Goal: Task Accomplishment & Management: Manage account settings

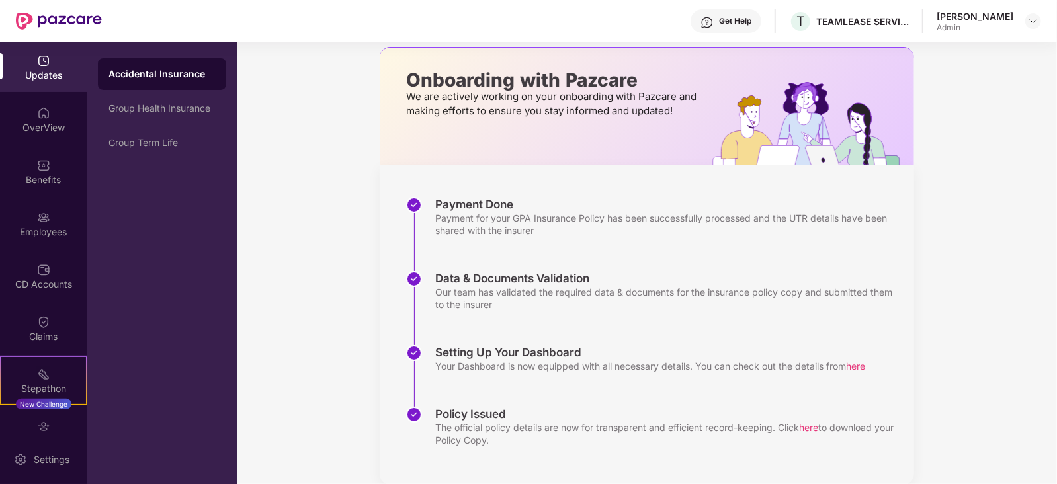
scroll to position [82, 0]
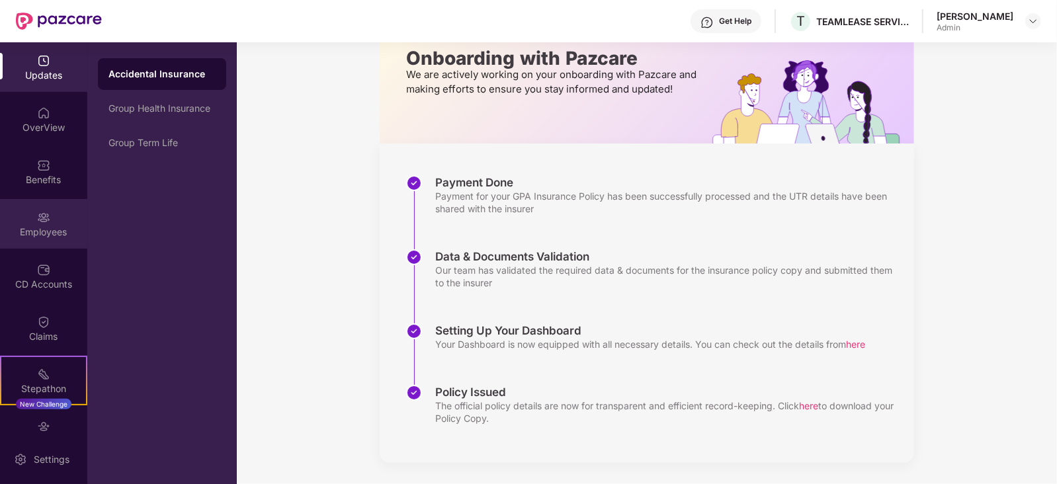
click at [41, 230] on div "Employees" at bounding box center [43, 232] width 87 height 13
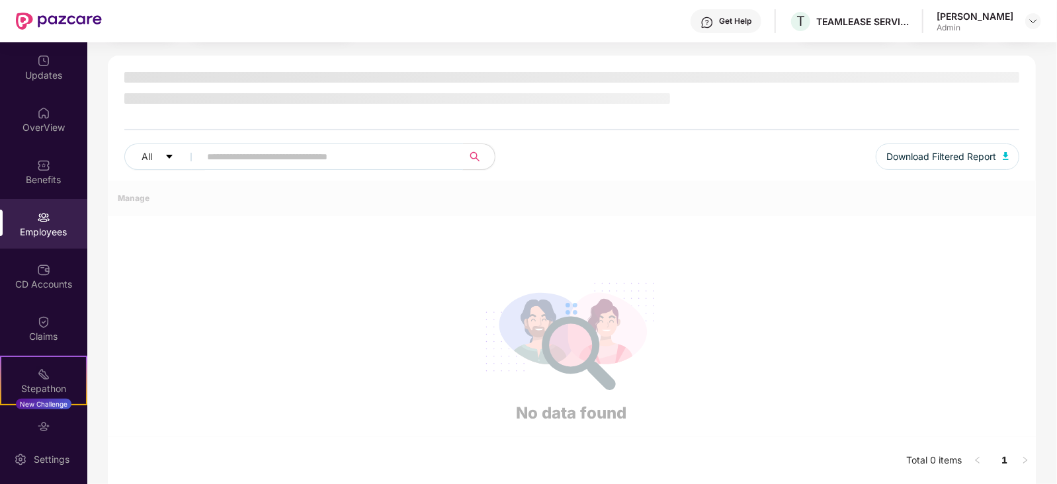
scroll to position [82, 0]
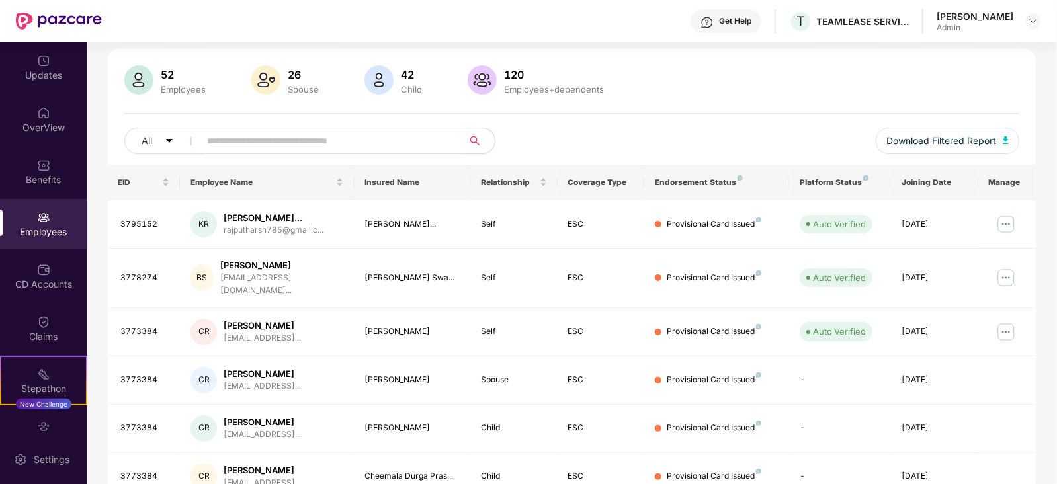
click at [261, 136] on input "text" at bounding box center [326, 141] width 237 height 20
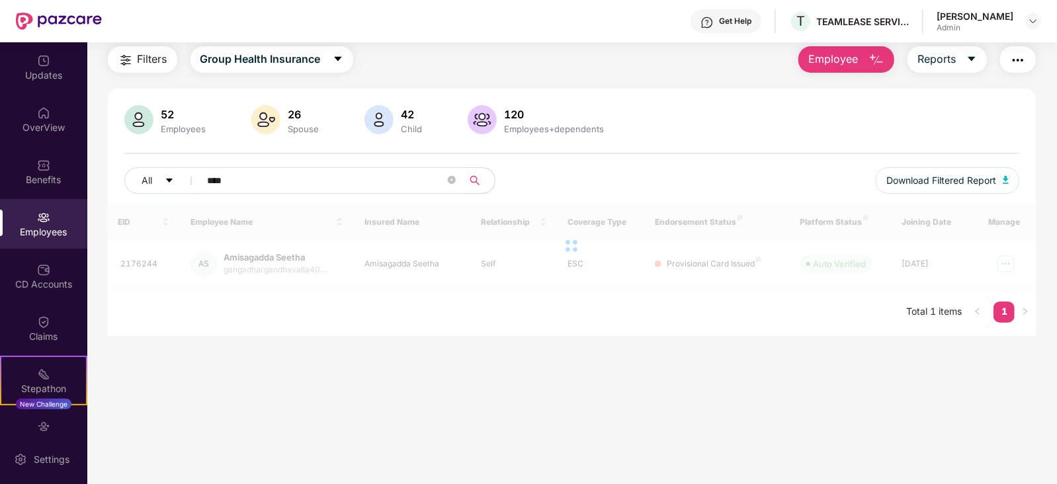
scroll to position [42, 0]
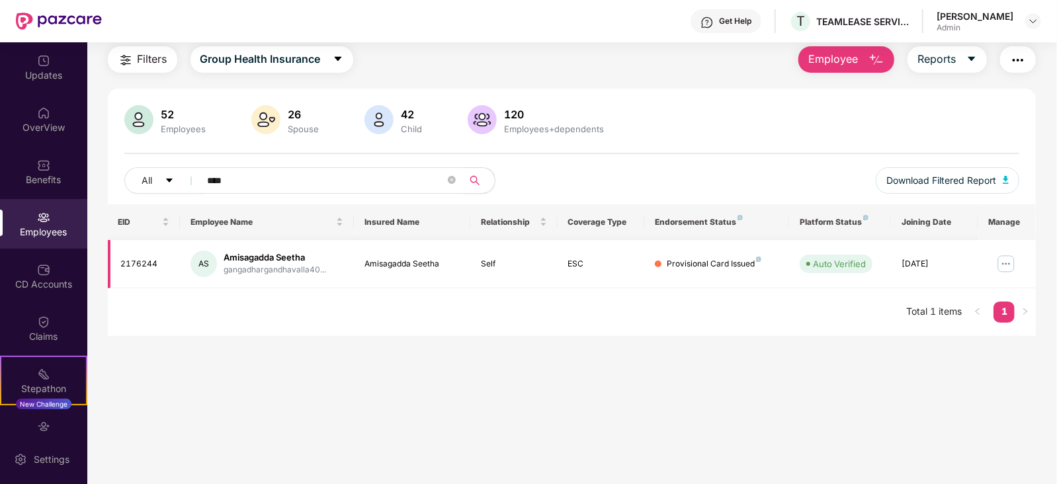
type input "****"
click at [1006, 259] on img at bounding box center [1006, 263] width 21 height 21
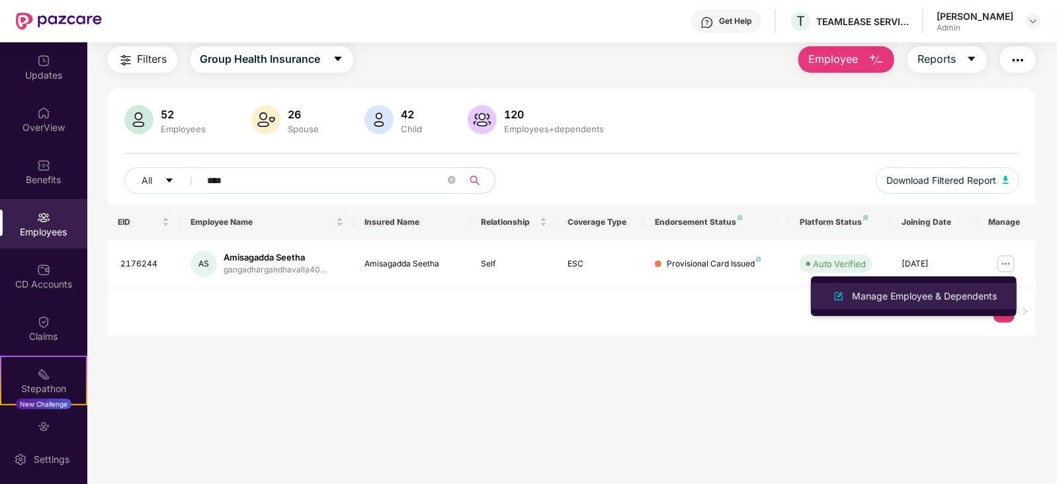
click at [931, 292] on div "Manage Employee & Dependents" at bounding box center [924, 296] width 150 height 15
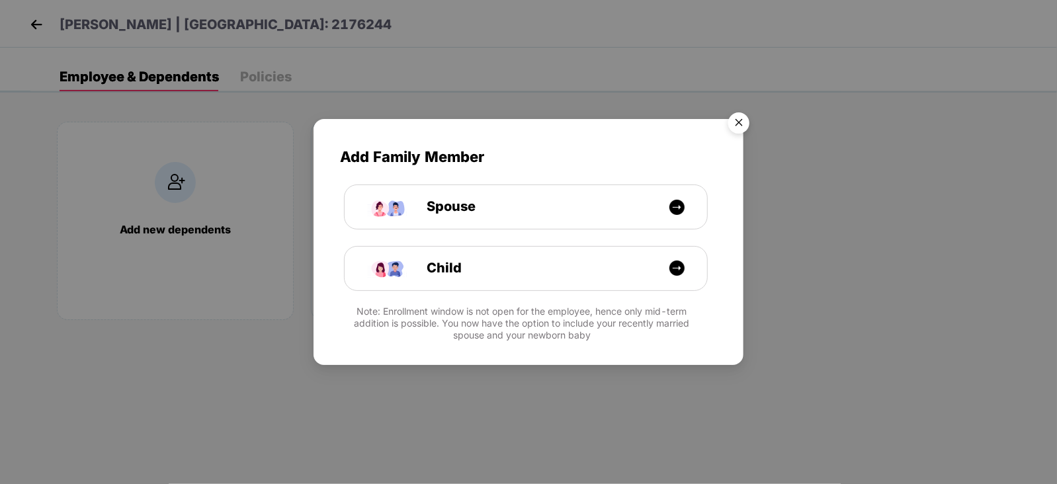
click at [731, 124] on img "Close" at bounding box center [738, 125] width 37 height 37
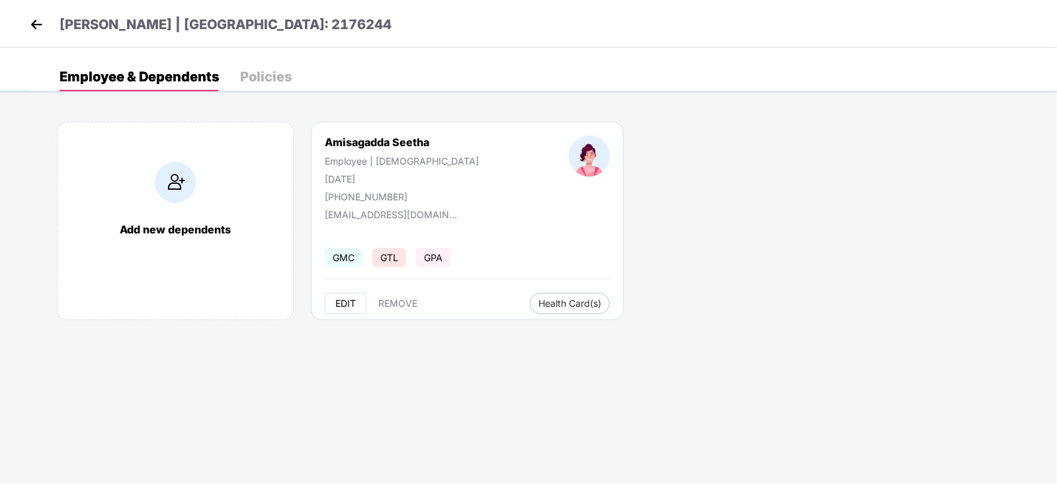
click at [348, 303] on span "EDIT" at bounding box center [345, 303] width 21 height 11
select select "******"
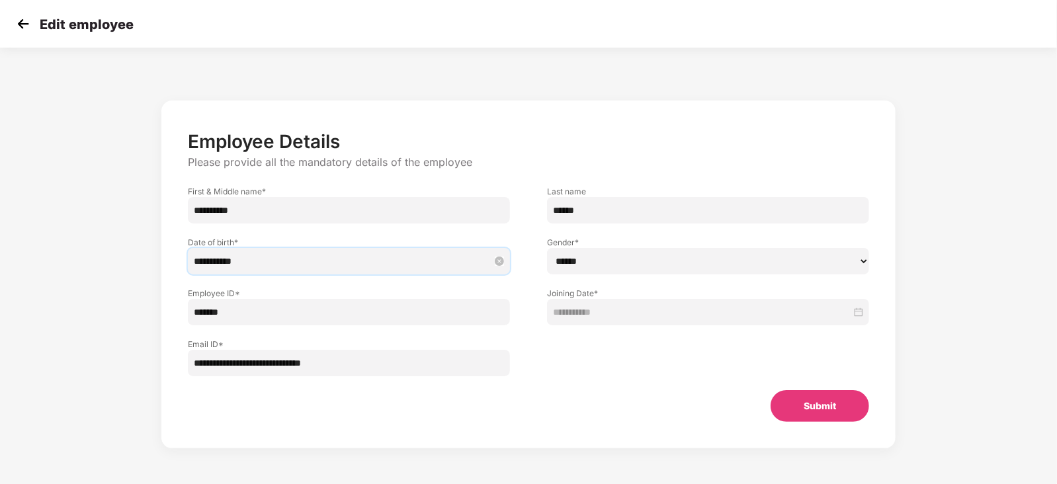
click at [218, 263] on input "**********" at bounding box center [342, 261] width 297 height 15
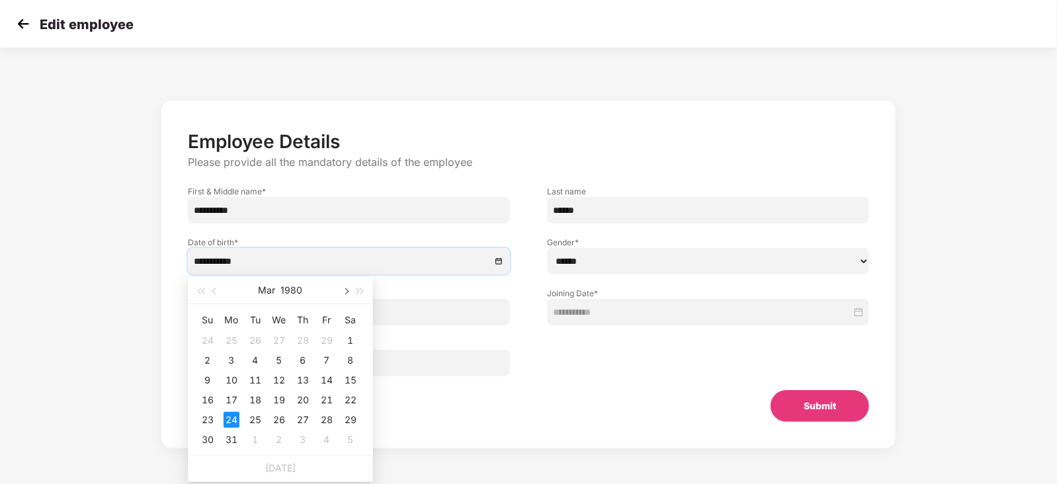
click at [347, 291] on span "button" at bounding box center [345, 291] width 7 height 7
click at [345, 398] on div "24" at bounding box center [351, 400] width 16 height 16
click at [353, 403] on div "24" at bounding box center [351, 400] width 16 height 16
type input "**********"
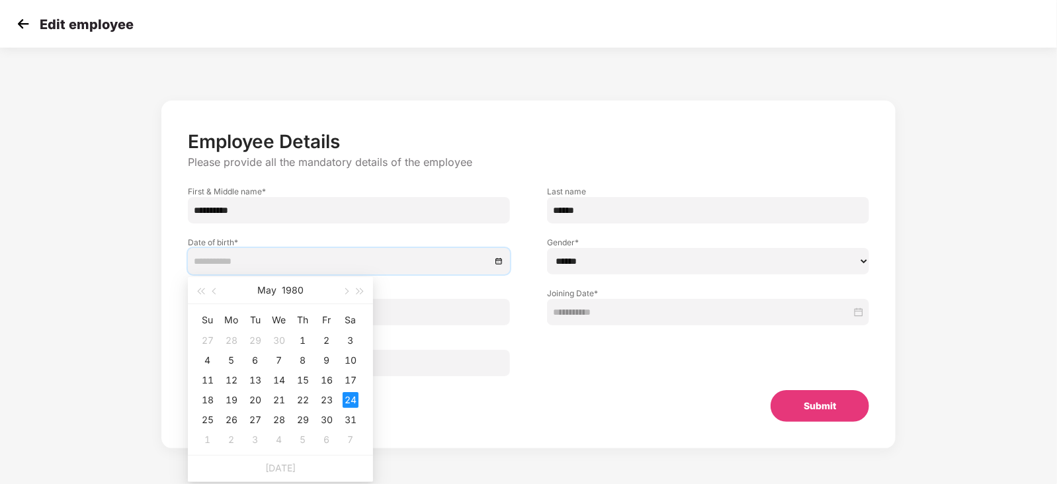
click at [357, 395] on div "24" at bounding box center [351, 400] width 16 height 16
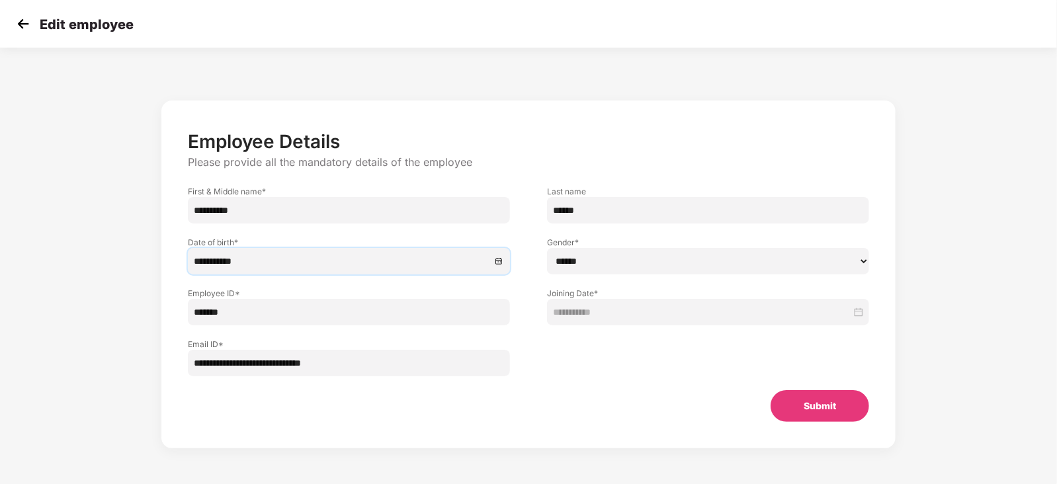
click at [818, 408] on button "Submit" at bounding box center [820, 406] width 99 height 32
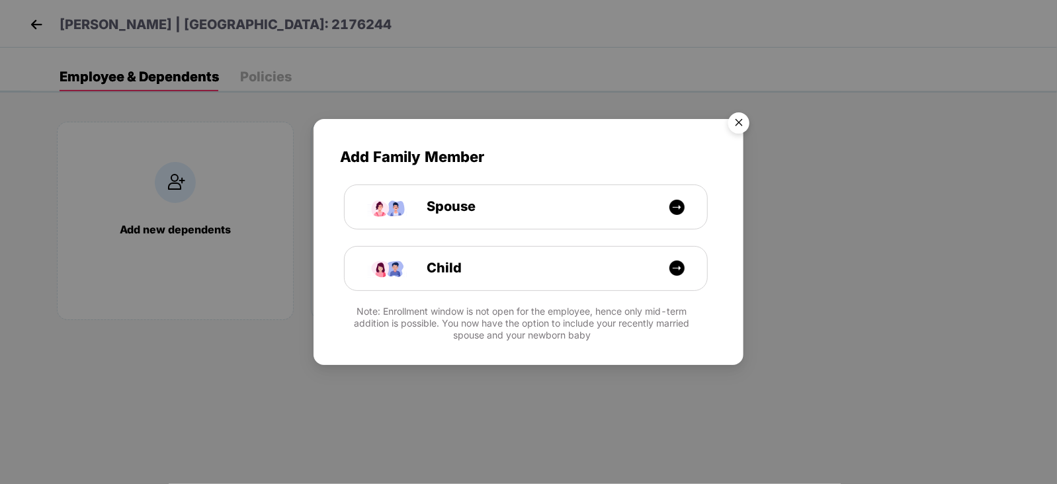
click at [747, 122] on img "Close" at bounding box center [738, 125] width 37 height 37
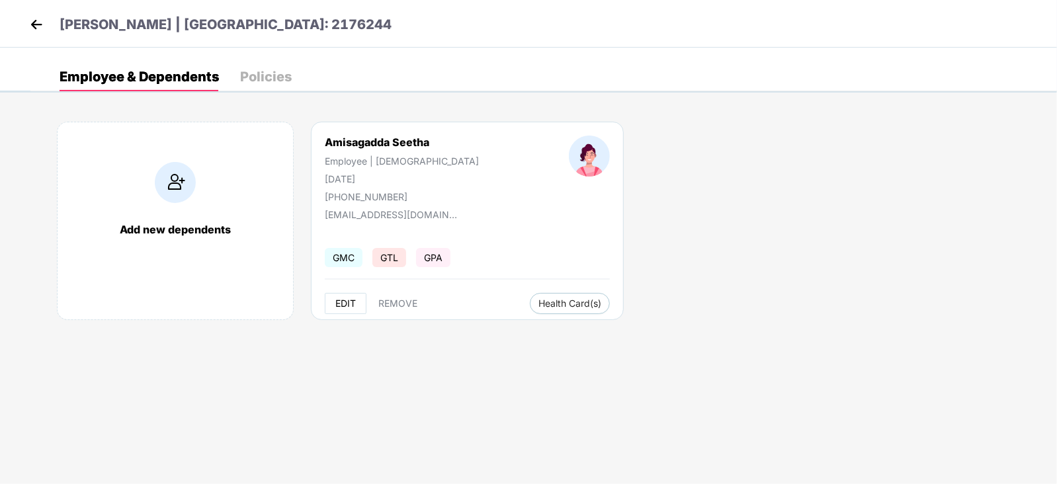
click at [337, 298] on span "EDIT" at bounding box center [345, 303] width 21 height 11
select select "******"
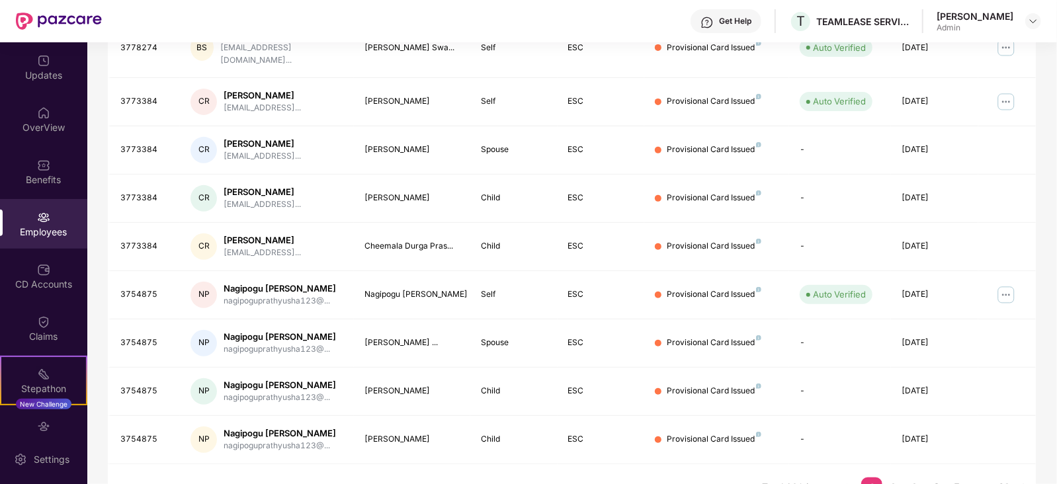
scroll to position [327, 0]
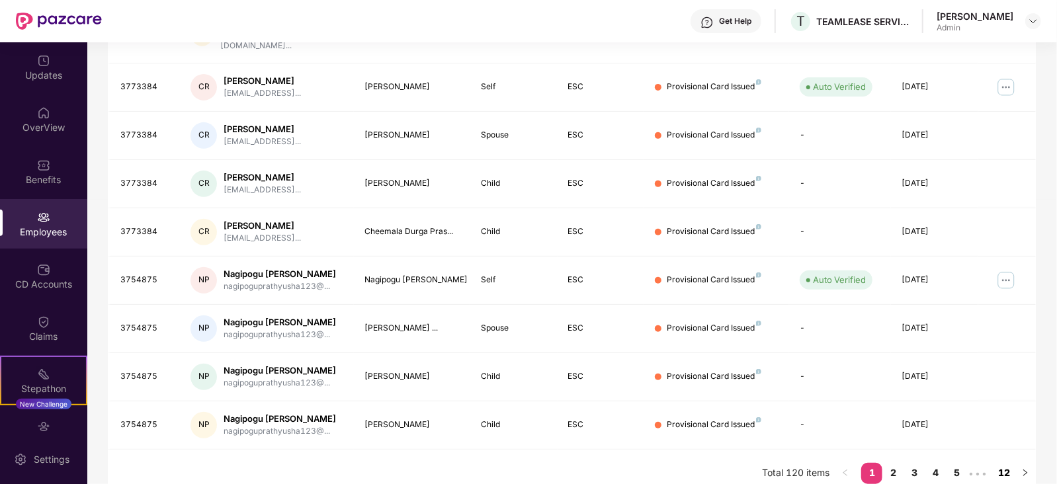
click at [1002, 463] on link "12" at bounding box center [1004, 473] width 21 height 20
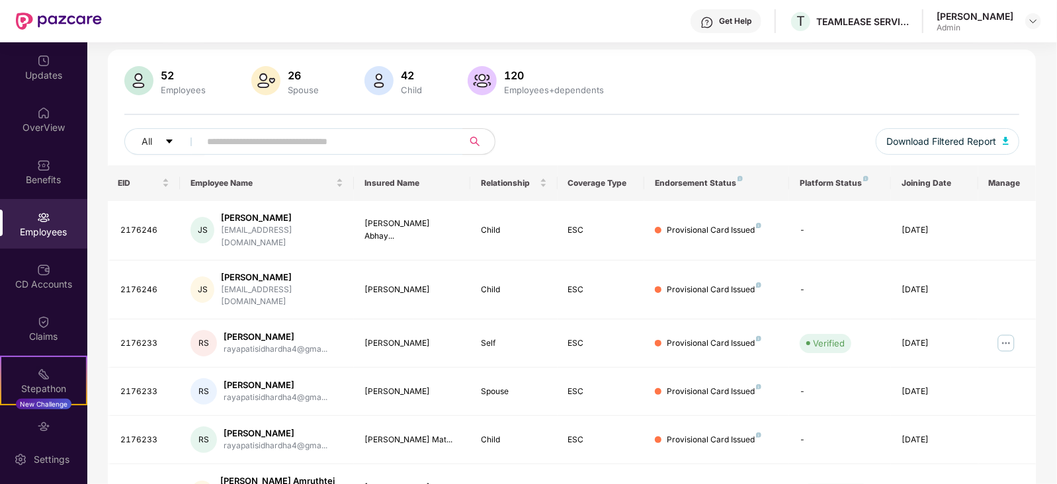
scroll to position [0, 0]
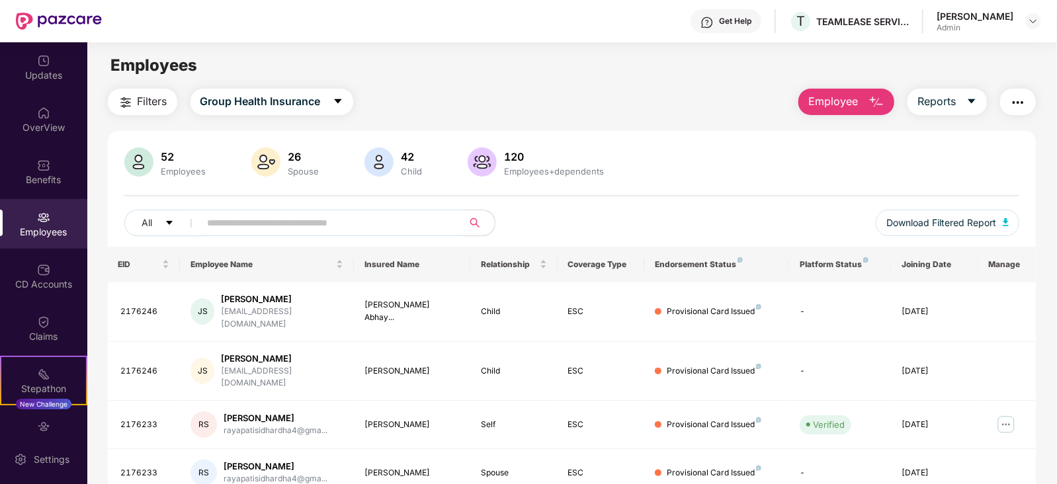
click at [292, 154] on div "26" at bounding box center [304, 156] width 36 height 13
click at [947, 103] on span "Reports" at bounding box center [937, 101] width 38 height 17
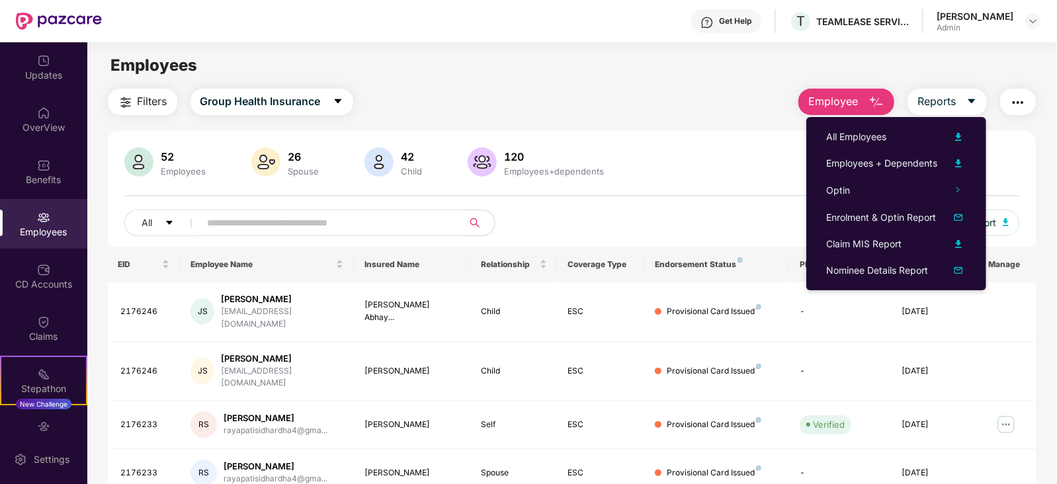
click at [549, 89] on div "Filters Group Health Insurance Employee Reports" at bounding box center [572, 102] width 929 height 26
